Goal: Task Accomplishment & Management: Use online tool/utility

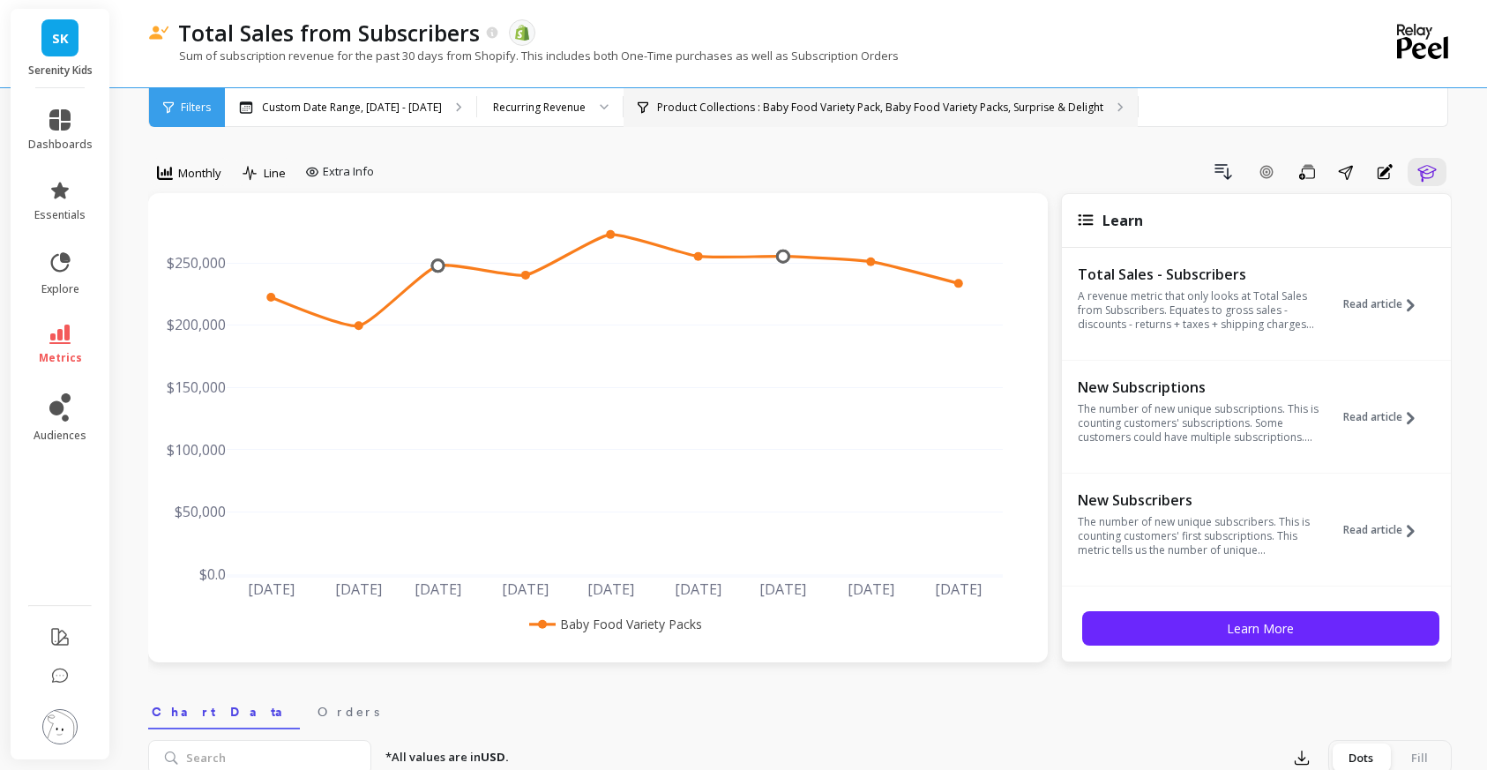
click at [846, 112] on p "Product Collections : Baby Food Variety Pack, Baby Food Variety Packs, Surprise…" at bounding box center [880, 108] width 446 height 14
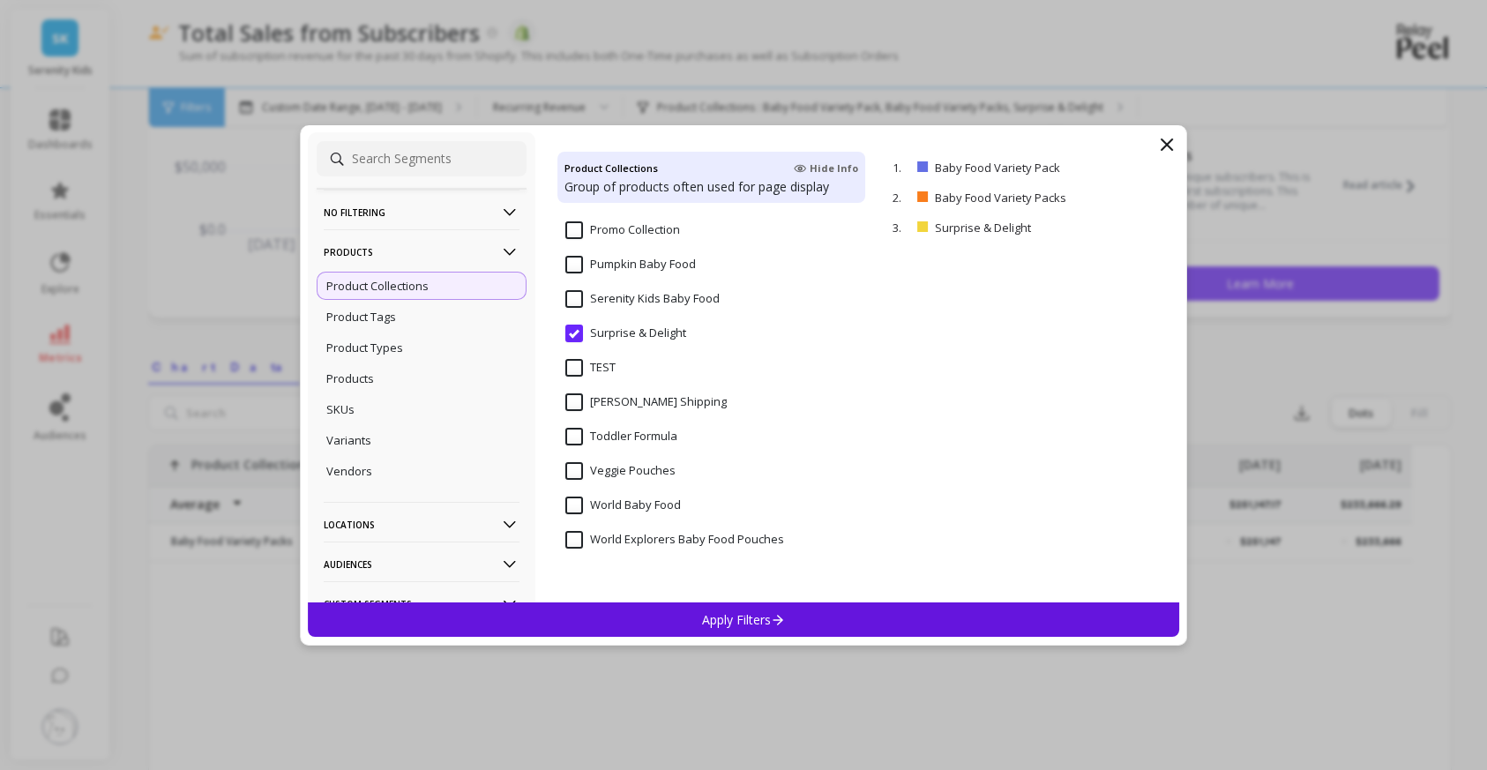
scroll to position [391, 0]
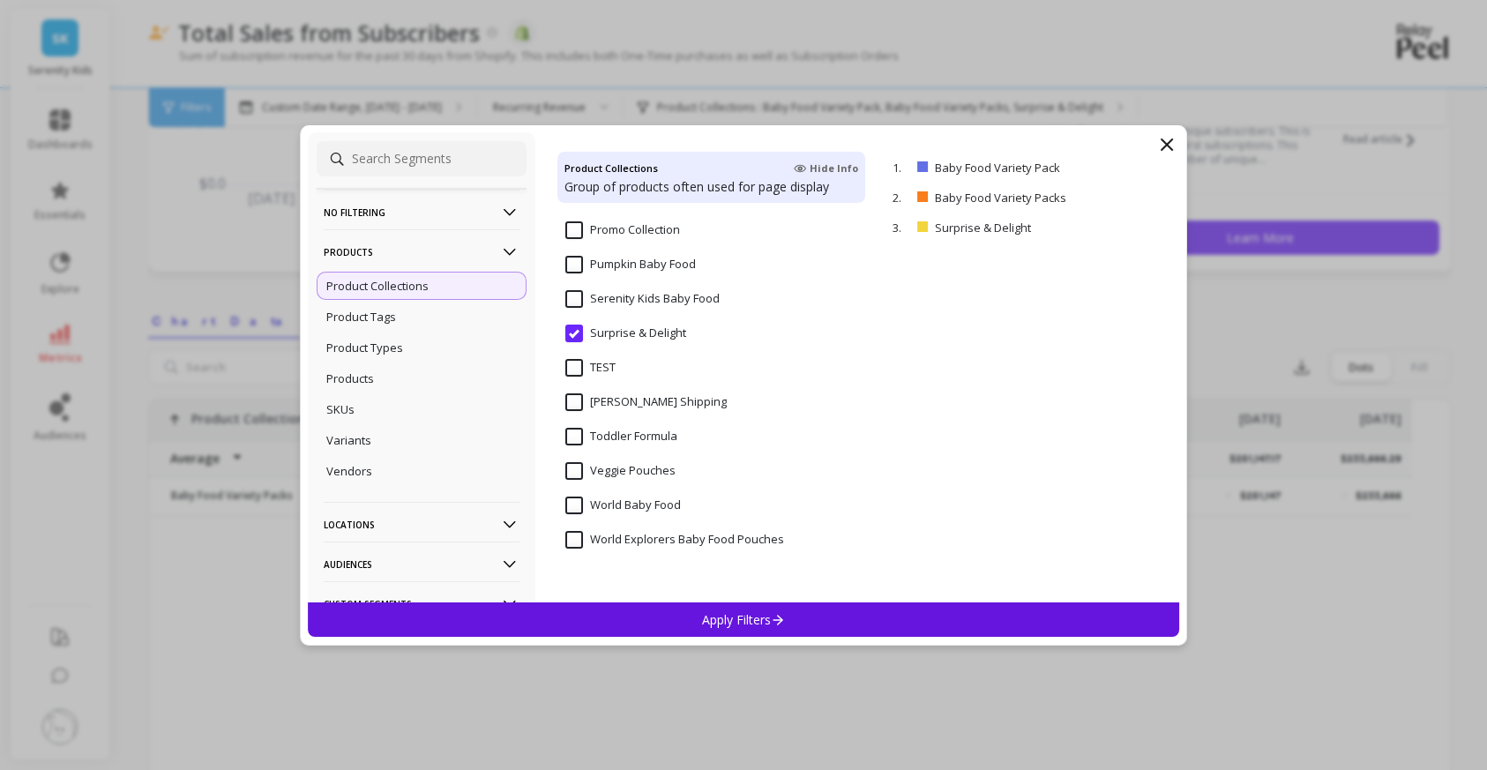
click at [472, 290] on div "Product Collections" at bounding box center [422, 286] width 210 height 28
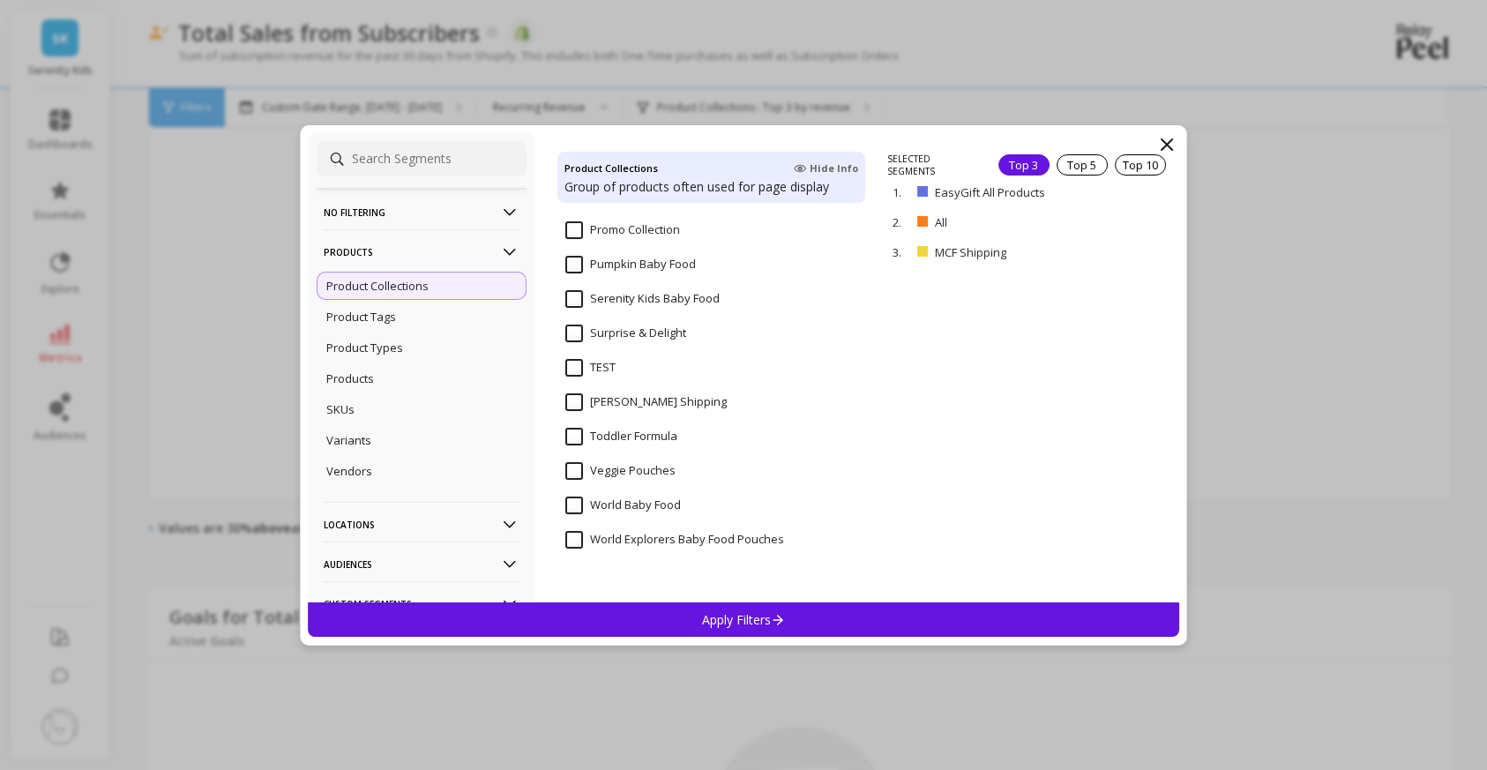
scroll to position [795, 0]
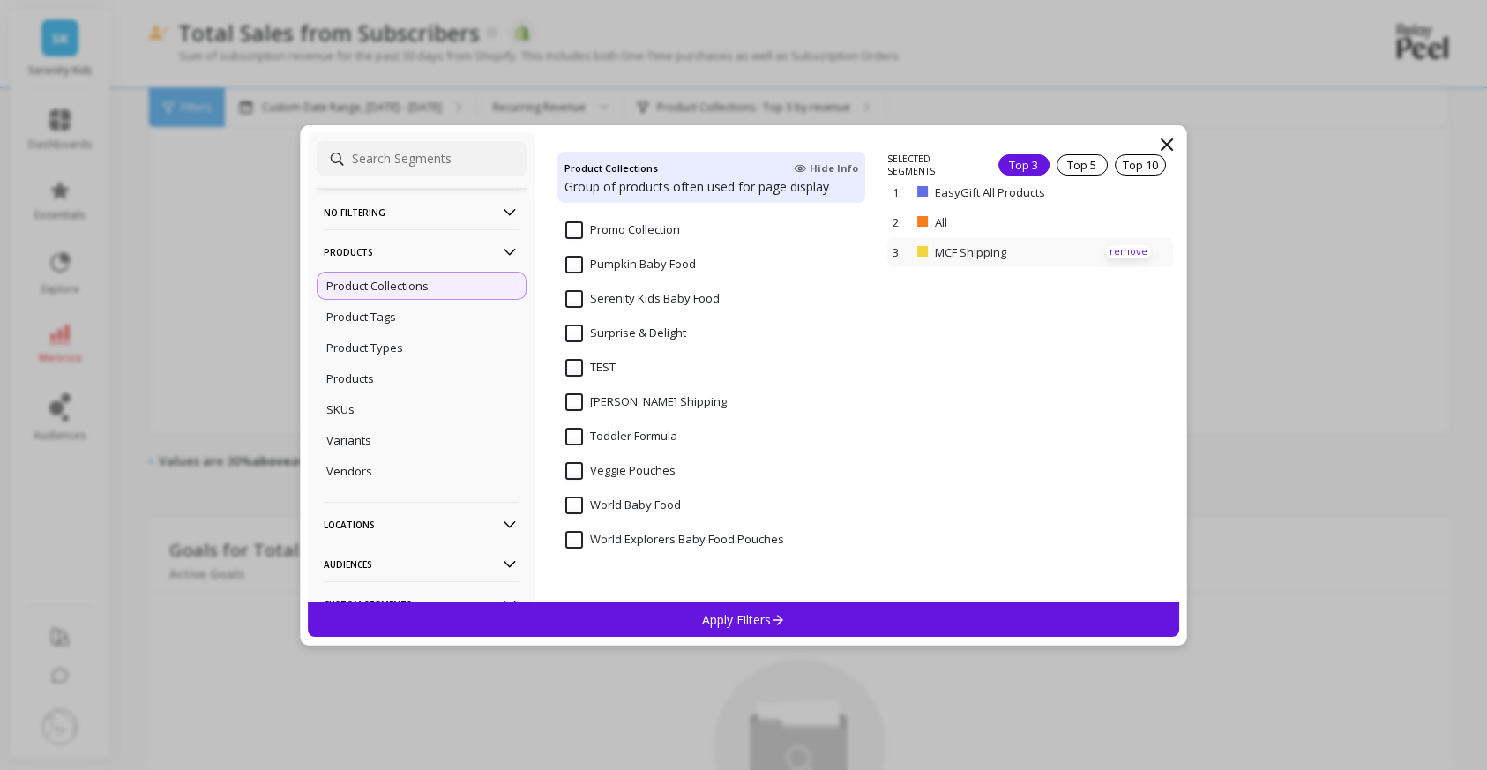
click at [1115, 245] on p "remove" at bounding box center [1128, 251] width 45 height 13
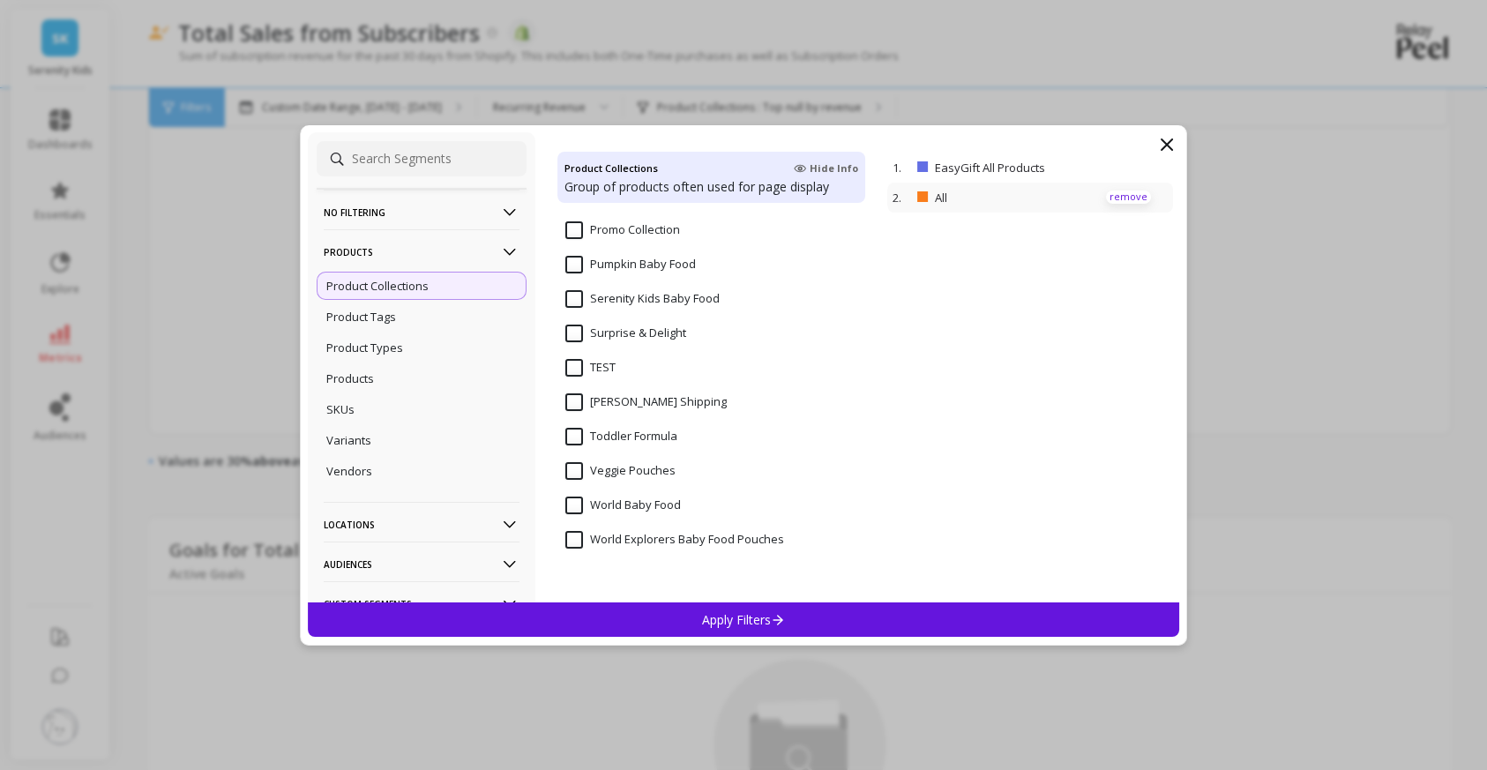
click at [1128, 195] on p "remove" at bounding box center [1128, 196] width 45 height 13
click at [1130, 170] on p "remove" at bounding box center [1128, 166] width 45 height 13
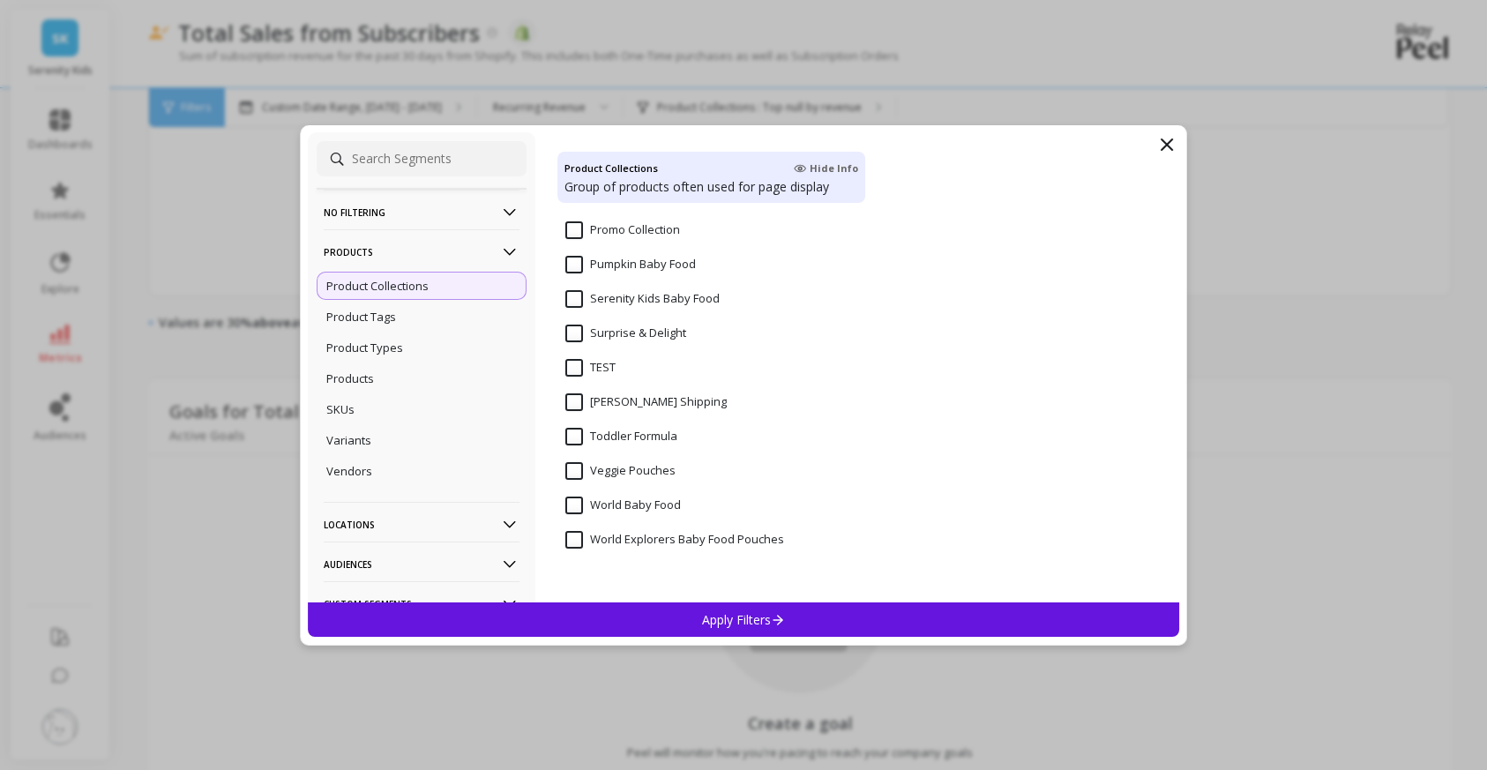
scroll to position [1140, 0]
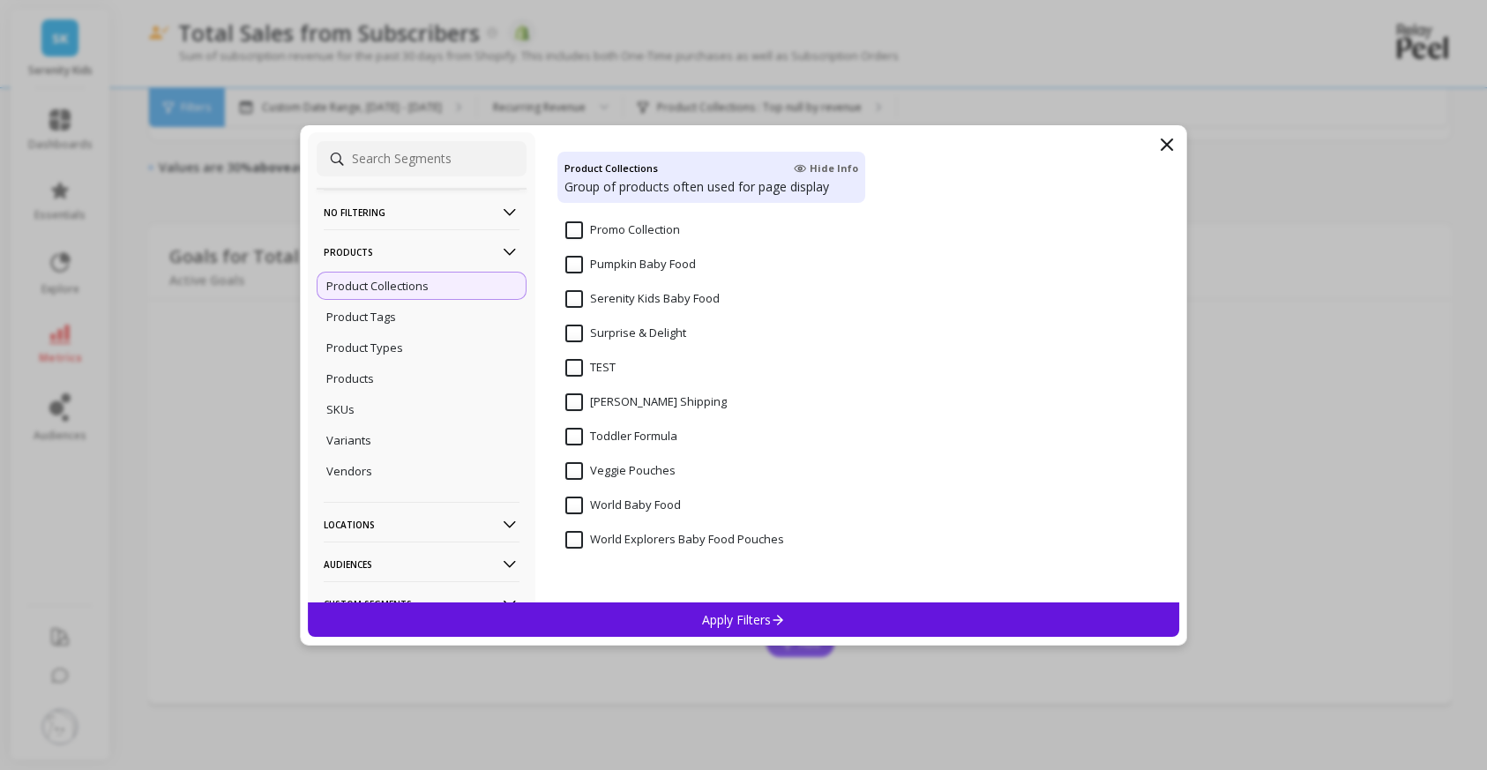
click at [1163, 149] on icon at bounding box center [1166, 144] width 21 height 21
